Goal: Task Accomplishment & Management: Use online tool/utility

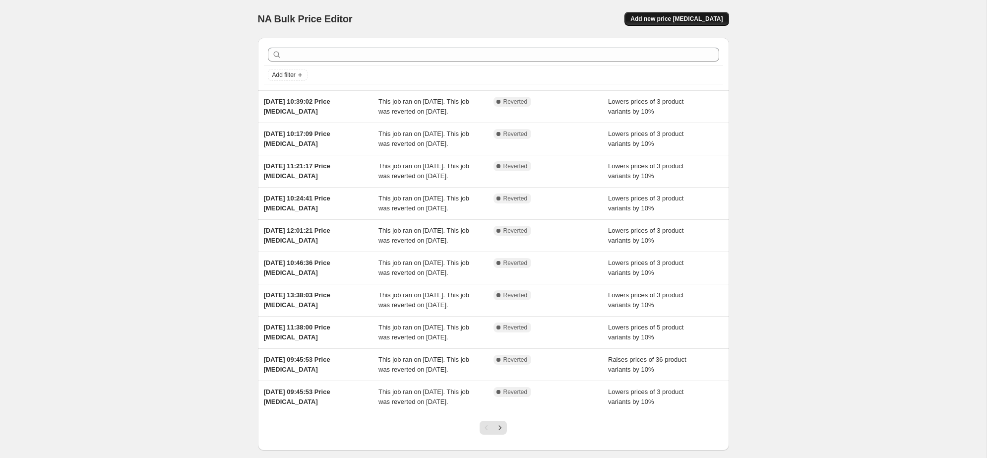
click at [680, 18] on span "Add new price [MEDICAL_DATA]" at bounding box center [676, 19] width 92 height 8
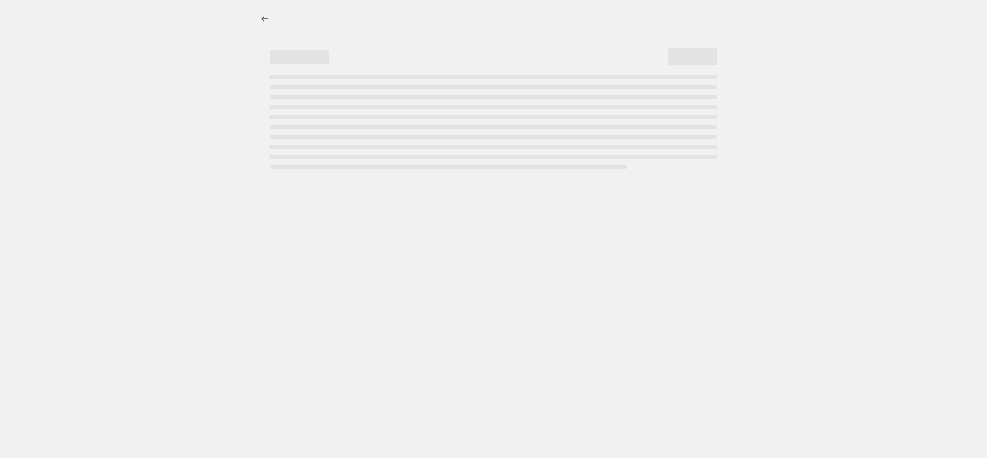
select select "percentage"
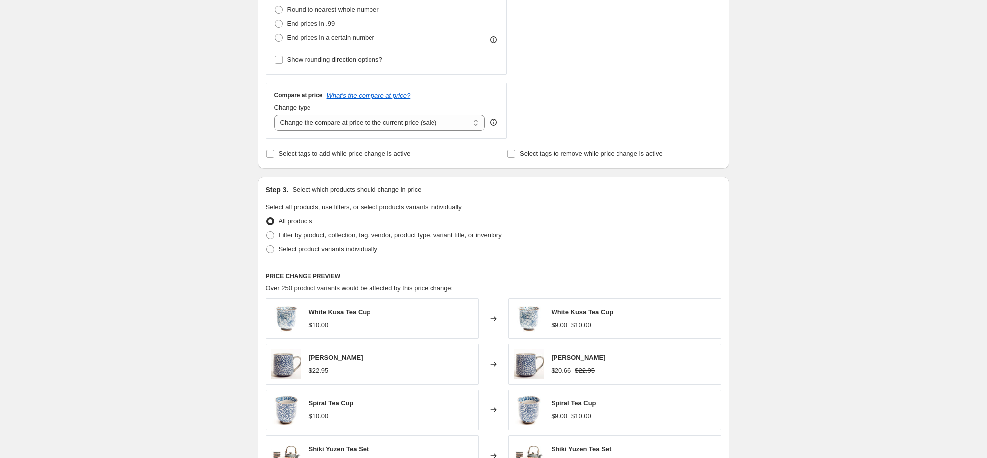
scroll to position [294, 0]
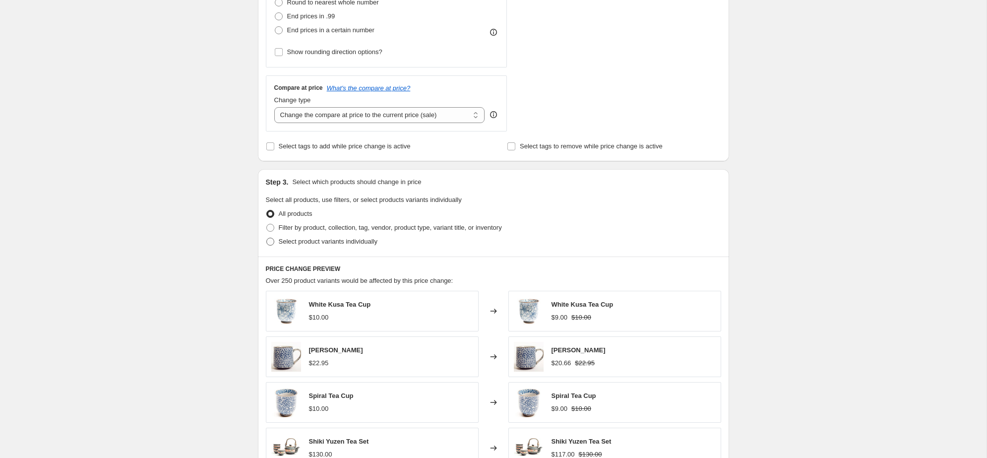
click at [281, 235] on label "Select product variants individually" at bounding box center [322, 241] width 112 height 14
click at [267, 237] on input "Select product variants individually" at bounding box center [266, 237] width 0 height 0
radio input "true"
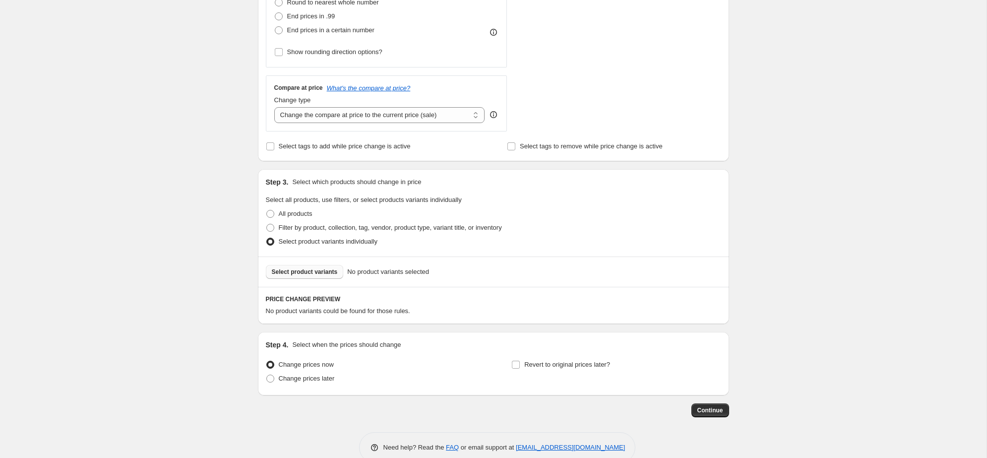
click at [295, 274] on span "Select product variants" at bounding box center [305, 272] width 66 height 8
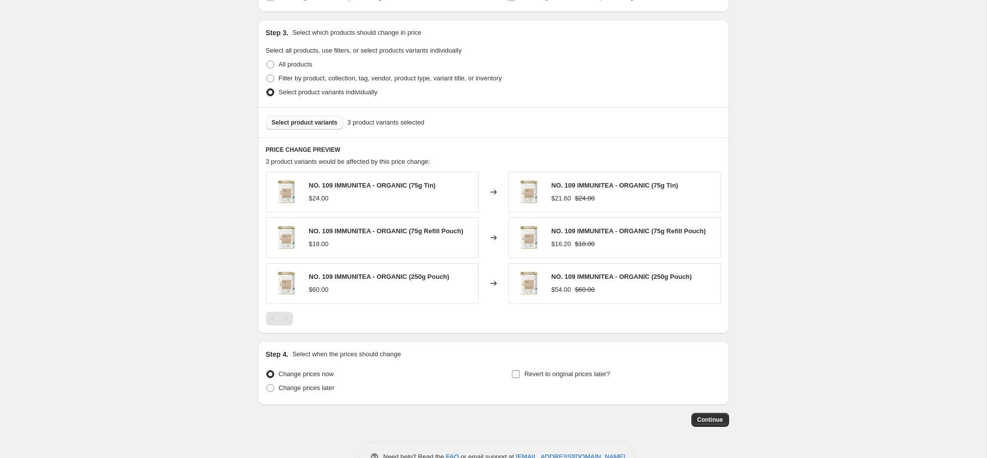
scroll to position [457, 0]
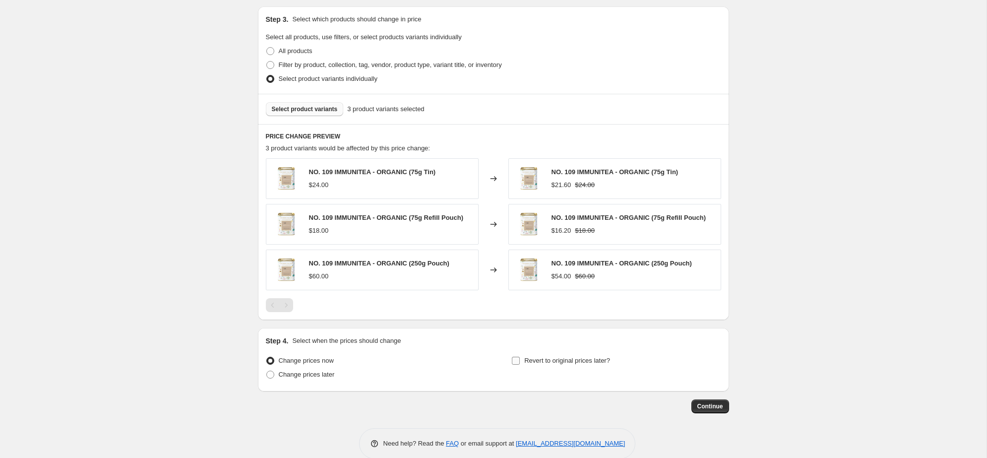
click at [546, 358] on span "Revert to original prices later?" at bounding box center [567, 359] width 86 height 7
click at [520, 358] on input "Revert to original prices later?" at bounding box center [516, 360] width 8 height 8
checkbox input "true"
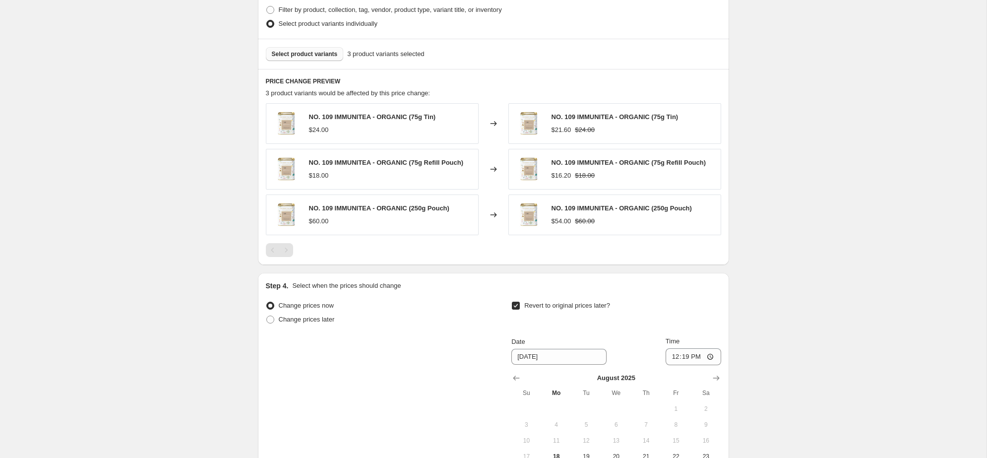
scroll to position [532, 0]
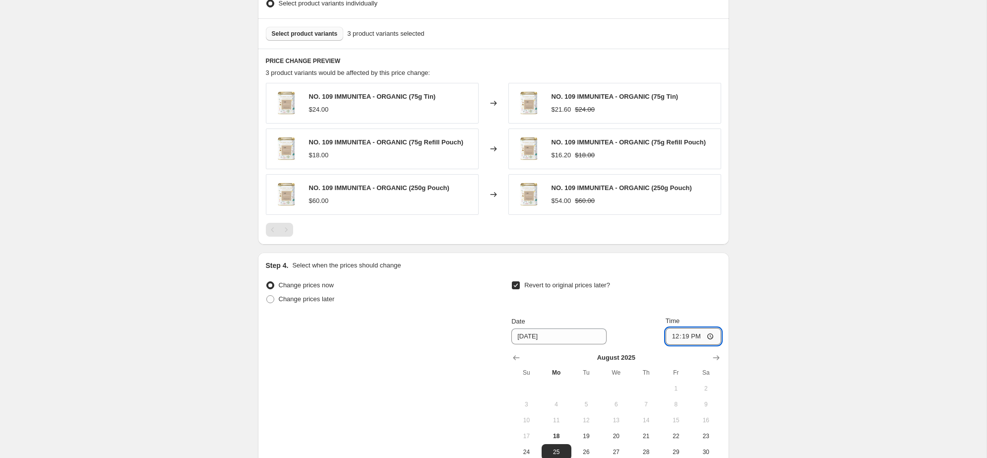
click at [687, 334] on input "12:19" at bounding box center [693, 336] width 56 height 17
click at [709, 334] on input "12:19" at bounding box center [693, 336] width 56 height 17
type input "09:00"
click at [804, 253] on div "Create new price [MEDICAL_DATA]. This page is ready Create new price [MEDICAL_D…" at bounding box center [493, 25] width 986 height 1115
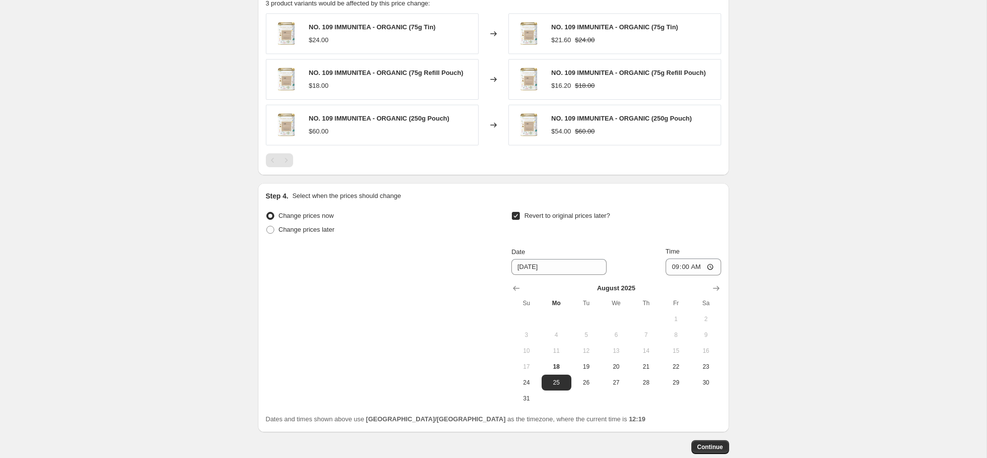
scroll to position [658, 0]
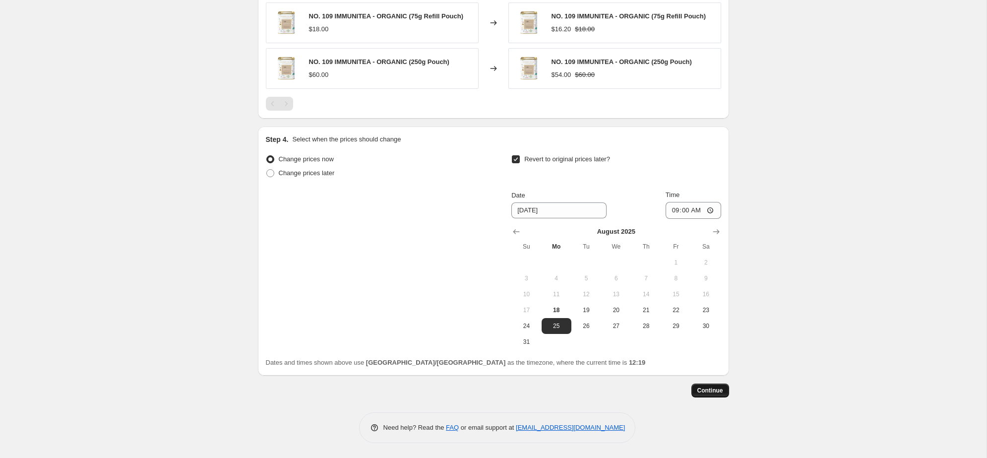
click at [711, 386] on button "Continue" at bounding box center [710, 390] width 38 height 14
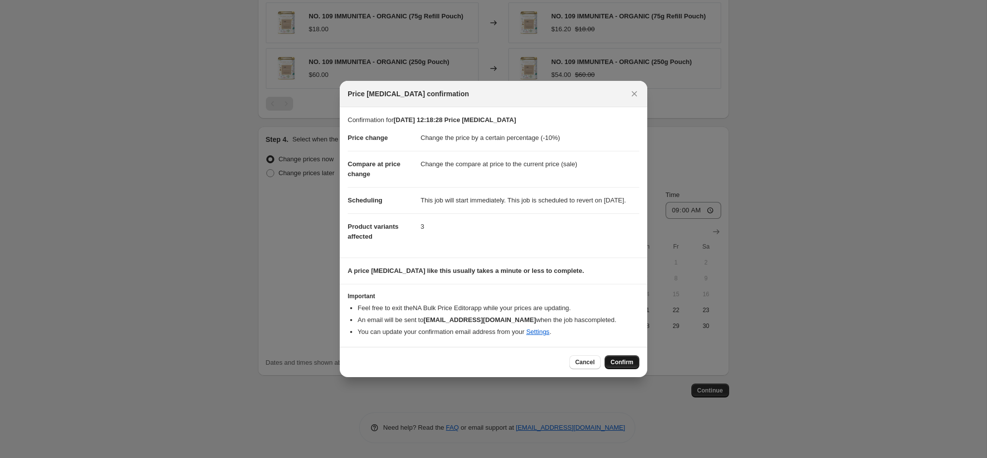
click at [625, 366] on span "Confirm" at bounding box center [621, 362] width 23 height 8
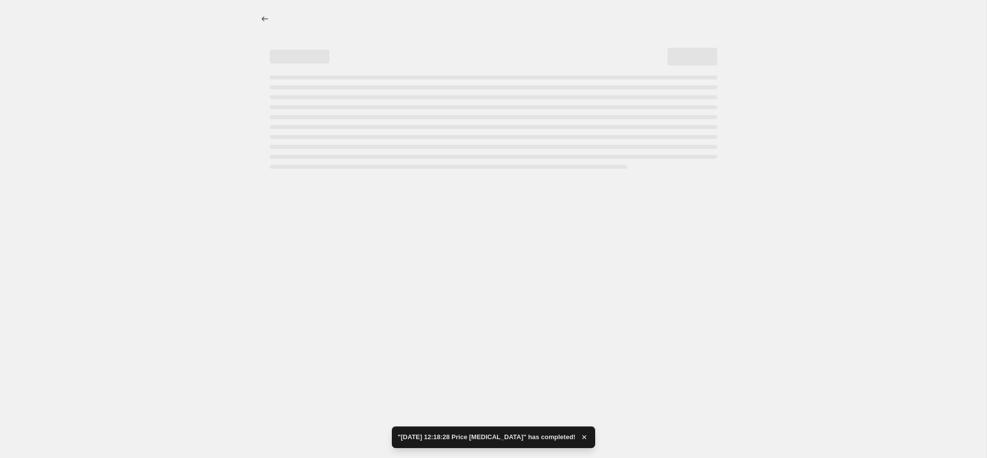
select select "percentage"
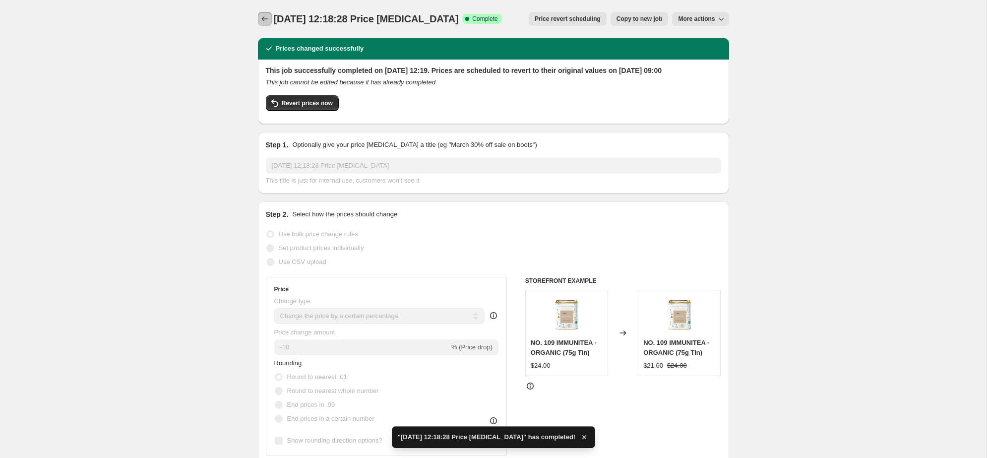
click at [265, 18] on icon "Price change jobs" at bounding box center [265, 19] width 10 height 10
